Goal: Communication & Community: Share content

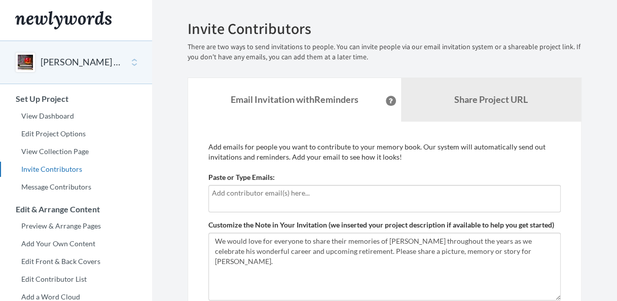
click at [253, 197] on input "text" at bounding box center [384, 193] width 345 height 11
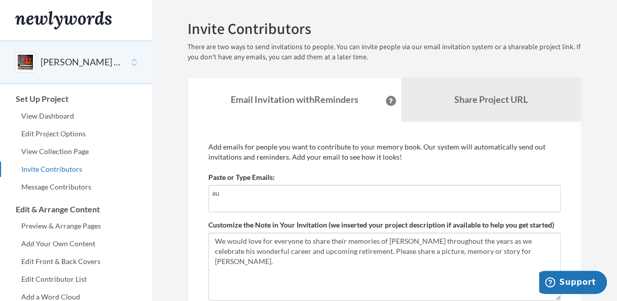
type input "a"
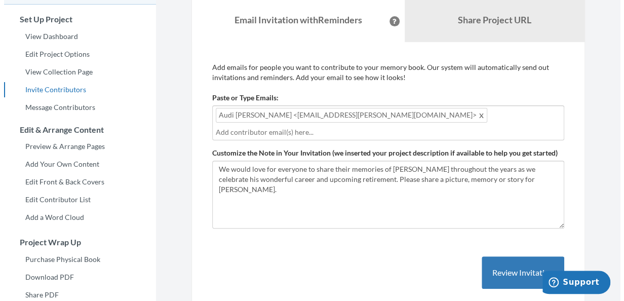
scroll to position [101, 0]
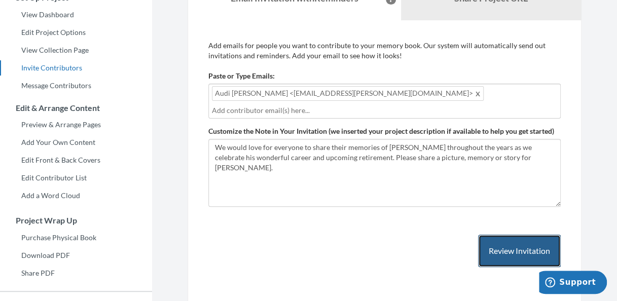
click at [527, 245] on button "Review Invitation" at bounding box center [519, 251] width 83 height 33
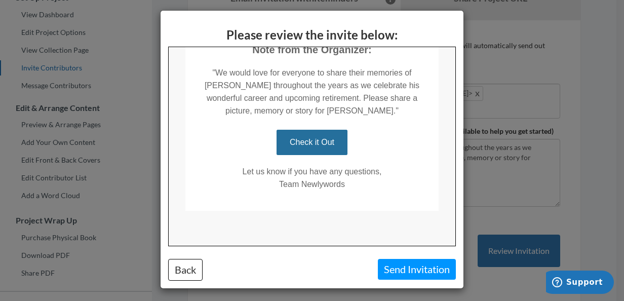
scroll to position [7, 0]
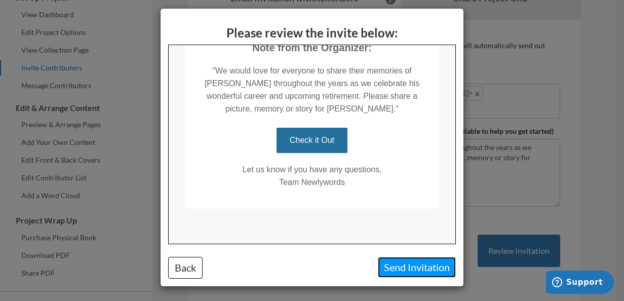
click at [405, 259] on button "Send Invitation" at bounding box center [417, 267] width 78 height 21
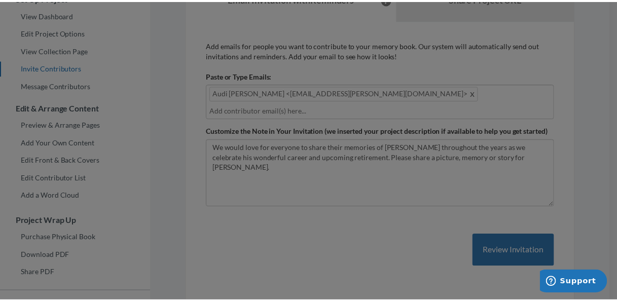
scroll to position [0, 0]
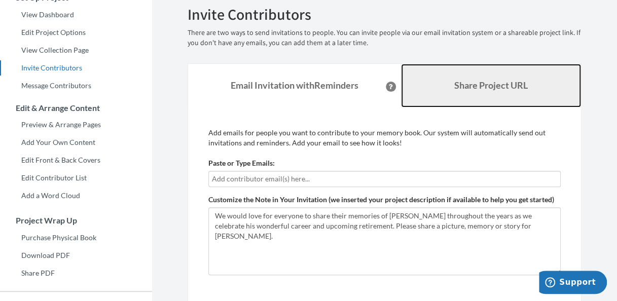
click at [486, 83] on b "Share Project URL" at bounding box center [490, 85] width 73 height 11
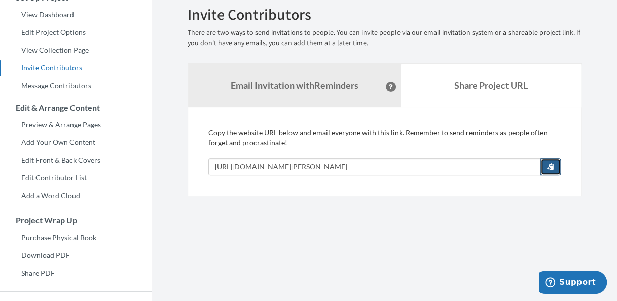
click at [555, 167] on button "button" at bounding box center [550, 166] width 20 height 17
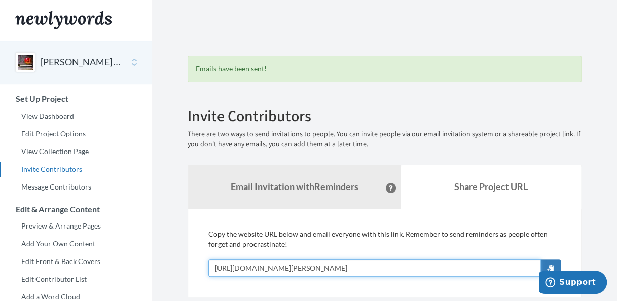
click at [503, 267] on input "[URL][DOMAIN_NAME][PERSON_NAME]" at bounding box center [374, 267] width 332 height 17
drag, startPoint x: 214, startPoint y: 264, endPoint x: 412, endPoint y: 276, distance: 198.5
click at [412, 276] on input "[URL][DOMAIN_NAME][PERSON_NAME]" at bounding box center [374, 267] width 332 height 17
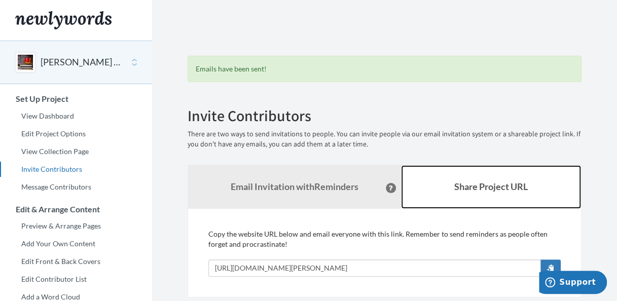
click at [506, 176] on link "Share Project URL" at bounding box center [491, 187] width 180 height 44
